Goal: Information Seeking & Learning: Understand process/instructions

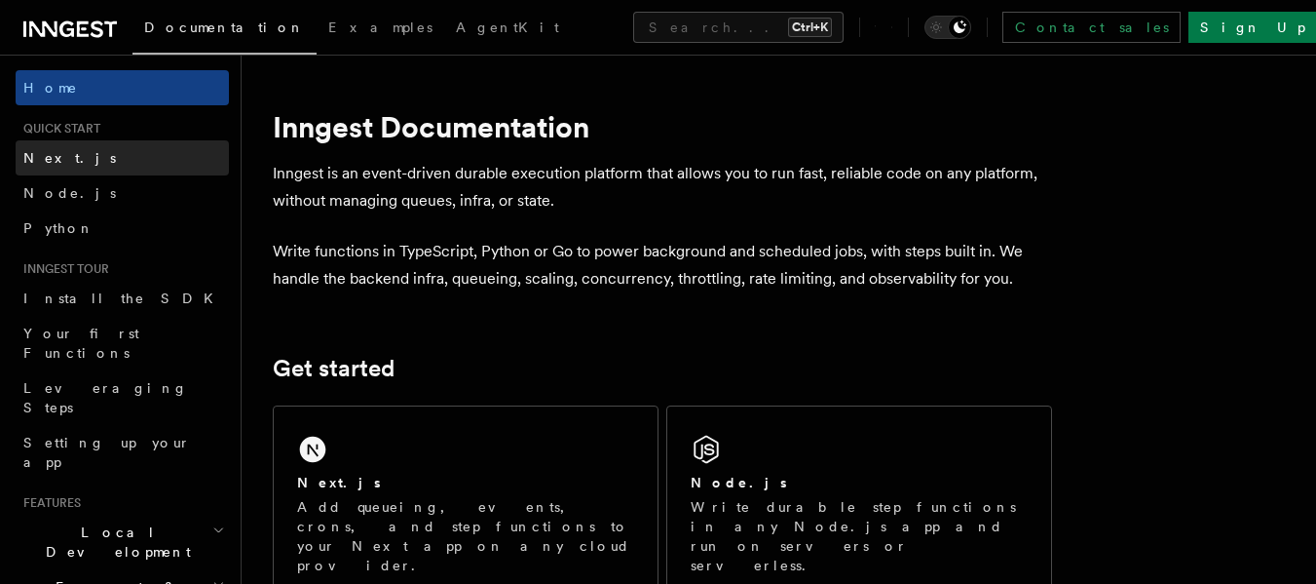
click at [117, 158] on link "Next.js" at bounding box center [122, 157] width 213 height 35
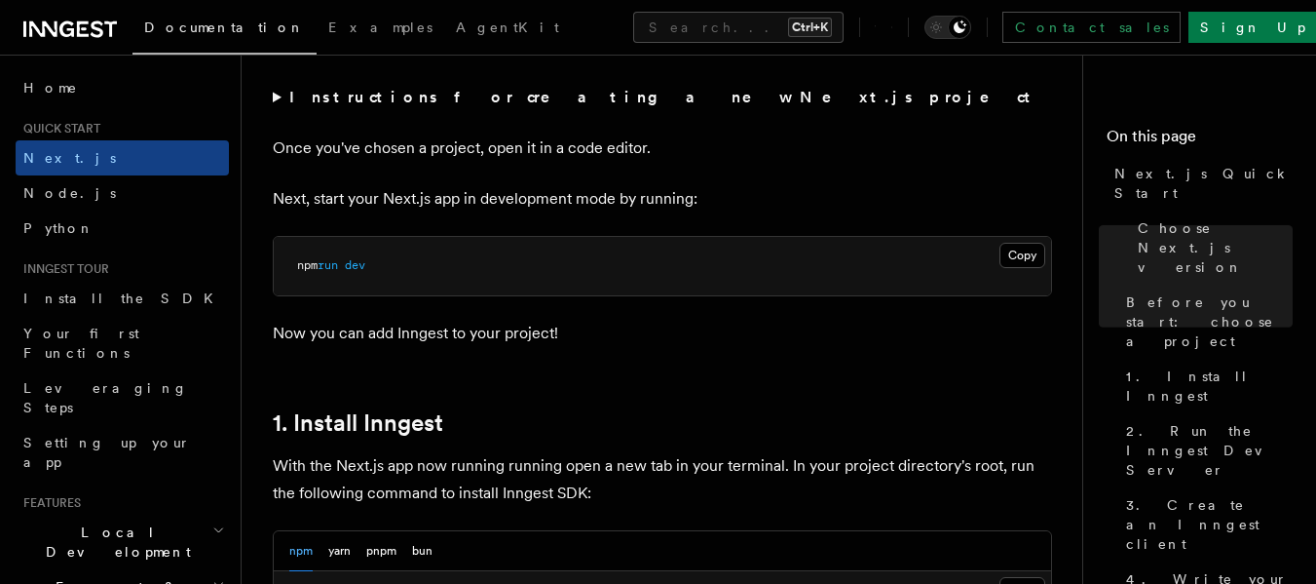
scroll to position [755, 0]
click at [712, 416] on h2 "1. Install Inngest" at bounding box center [662, 421] width 779 height 27
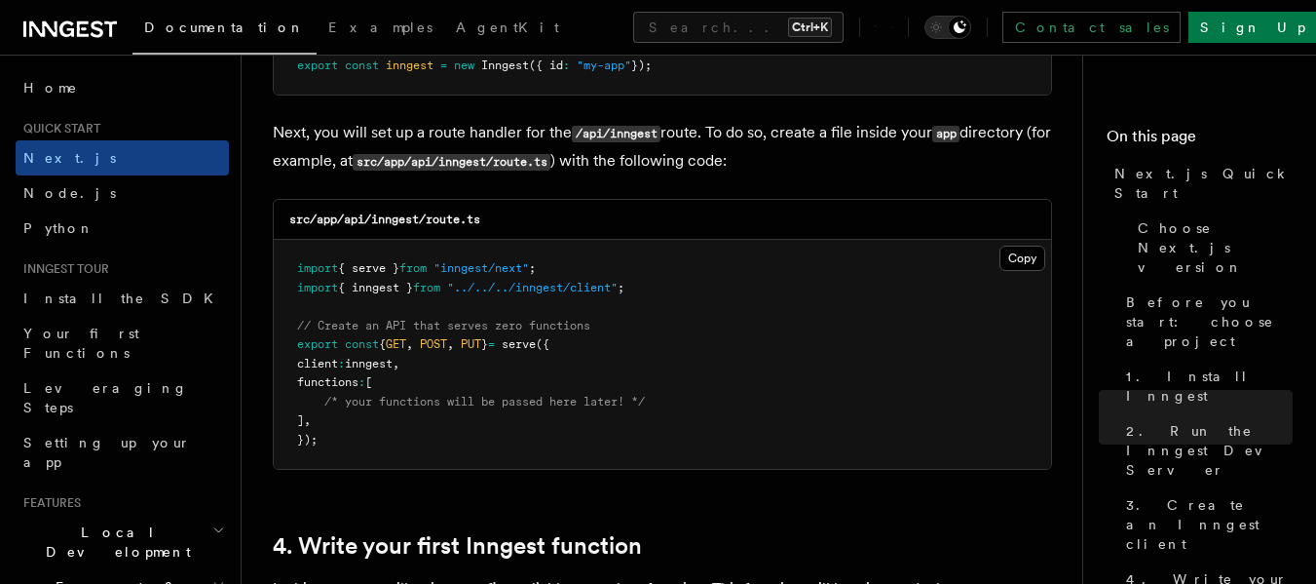
scroll to position [2697, 0]
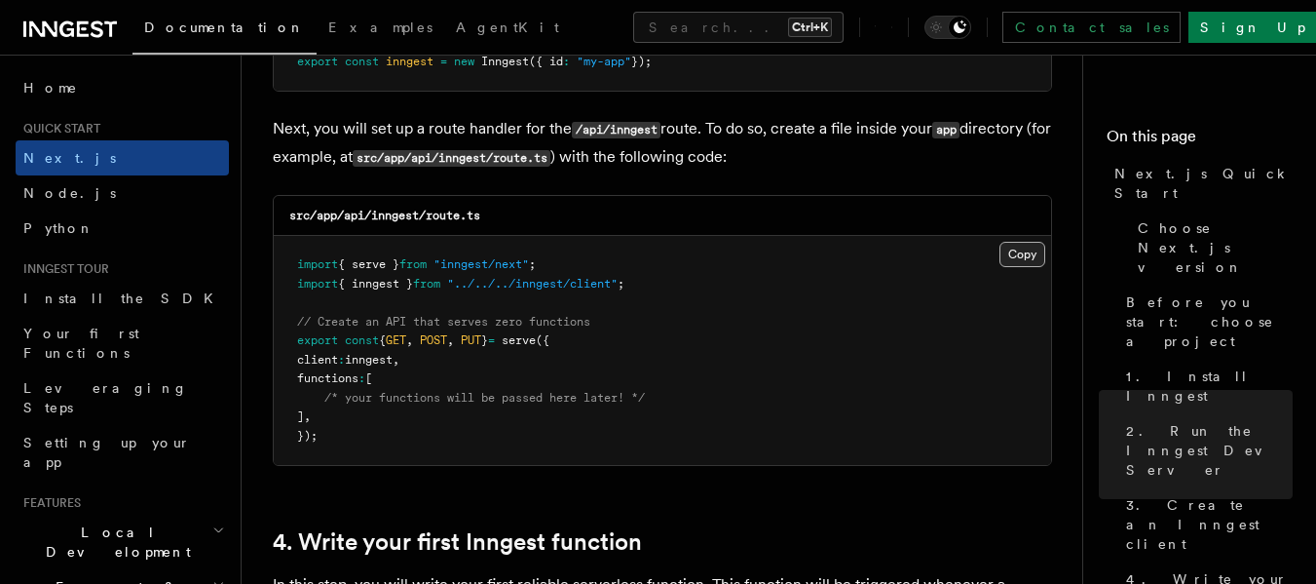
click at [1032, 259] on button "Copy Copied" at bounding box center [1023, 254] width 46 height 25
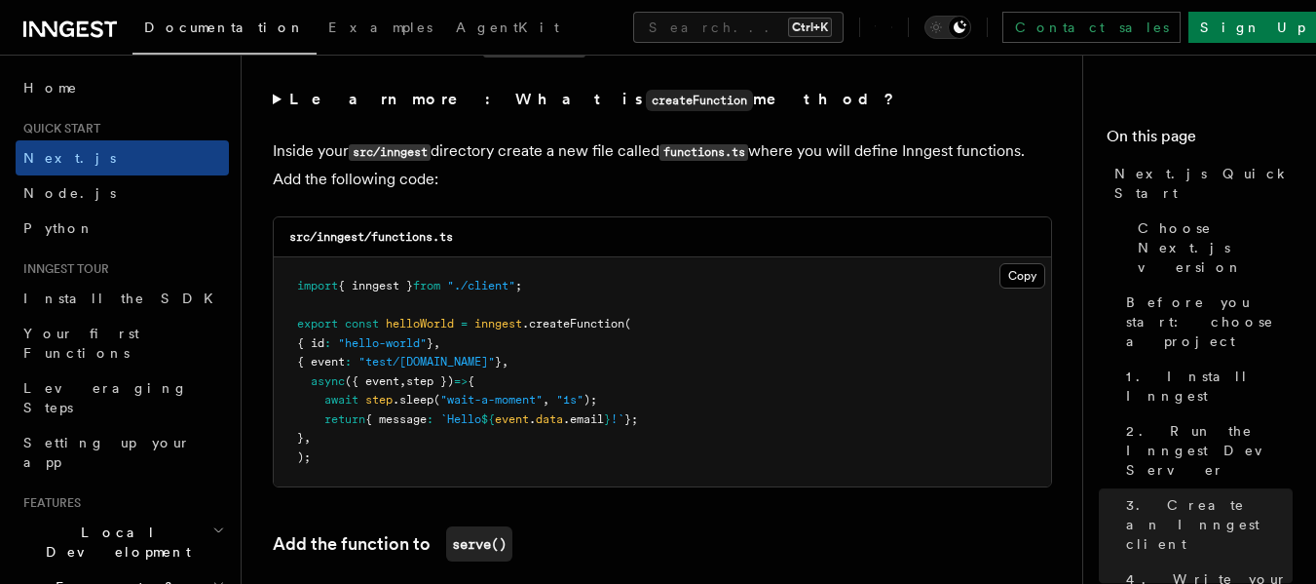
scroll to position [3402, 0]
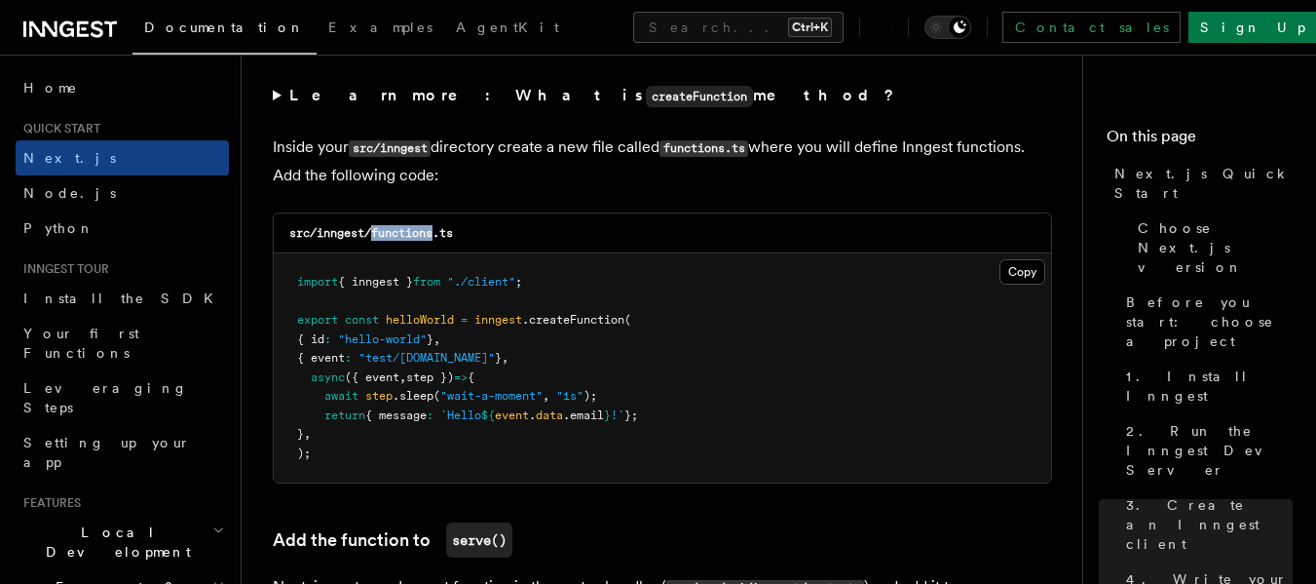
drag, startPoint x: 374, startPoint y: 231, endPoint x: 437, endPoint y: 238, distance: 62.7
click at [437, 238] on code "src/inngest/functions.ts" at bounding box center [371, 233] width 164 height 14
copy code "functions"
